Goal: Task Accomplishment & Management: Complete application form

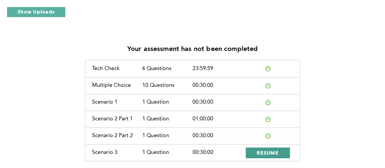
click at [265, 150] on span "RESUME" at bounding box center [268, 152] width 22 height 6
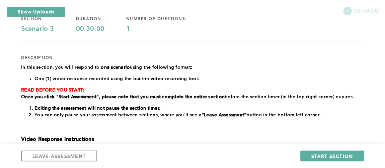
scroll to position [61, 0]
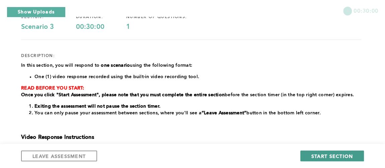
click at [317, 151] on button "START SECTION" at bounding box center [332, 155] width 64 height 11
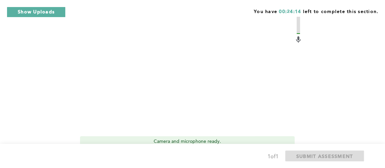
scroll to position [243, 0]
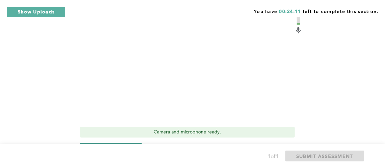
click at [111, 145] on span "Start recording" at bounding box center [111, 148] width 40 height 6
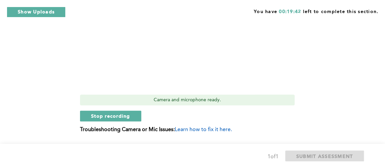
scroll to position [276, 0]
click at [130, 110] on button "Stop recording" at bounding box center [110, 115] width 61 height 11
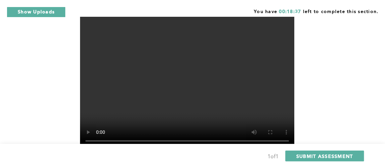
scroll to position [219, 0]
click at [362, 27] on div "Q1 Context: You frequently have to coordinate with a team member, [PERSON_NAME]…" at bounding box center [192, 12] width 343 height 385
click at [327, 154] on span "SUBMIT ASSESSMENT" at bounding box center [324, 156] width 57 height 6
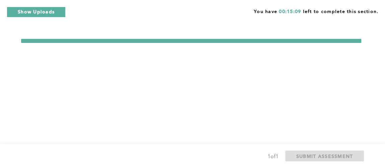
scroll to position [0, 0]
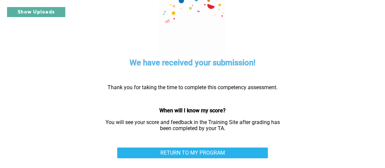
scroll to position [27, 0]
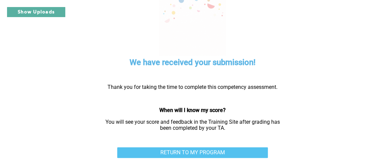
click at [214, 147] on link "RETURN TO MY PROGRAM" at bounding box center [192, 152] width 151 height 11
